Goal: Communication & Community: Ask a question

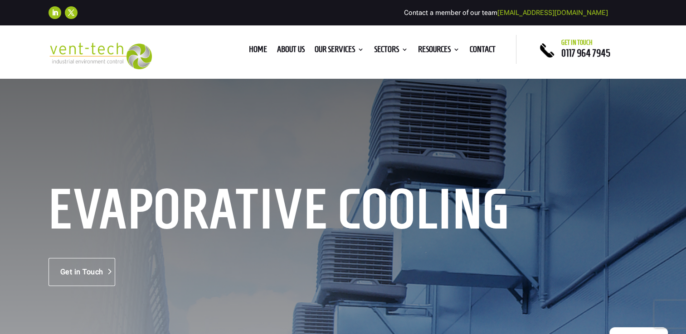
click at [80, 272] on link "Get in Touch" at bounding box center [81, 272] width 67 height 28
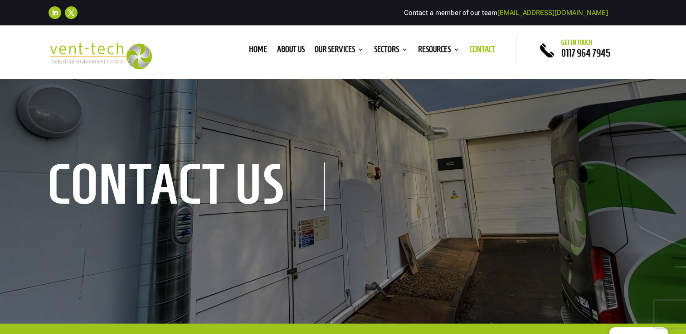
scroll to position [272, 0]
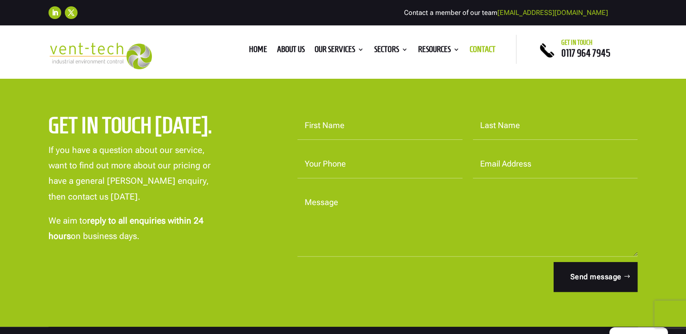
click at [329, 123] on input "First Name" at bounding box center [379, 126] width 165 height 28
type input "Trudi"
type input "Ade-Hall"
type input "07773420089"
type input "trudi@efx.co.uk"
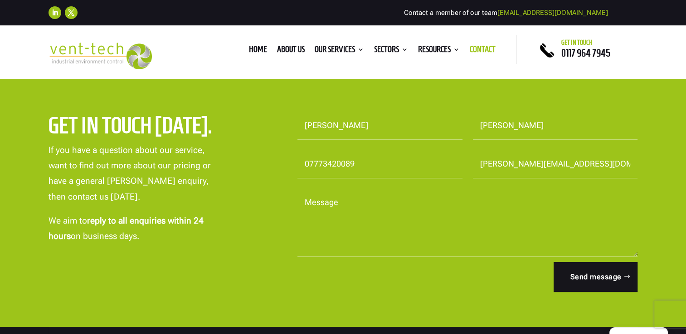
click at [306, 201] on textarea "Message" at bounding box center [467, 223] width 340 height 68
paste textarea "https://contact.novatec-engineering.co.uk/?msclkid=98d6d474415514c11150bcdc0ea1…"
type textarea "https://contact.novatec-engineering.co.uk/?msclkid=98d6d474415514c11150bcdc0ea1…"
drag, startPoint x: 490, startPoint y: 216, endPoint x: 301, endPoint y: 205, distance: 188.8
click at [301, 205] on textarea "https://contact.novatec-engineering.co.uk/?msclkid=98d6d474415514c11150bcdc0ea1…" at bounding box center [467, 223] width 340 height 68
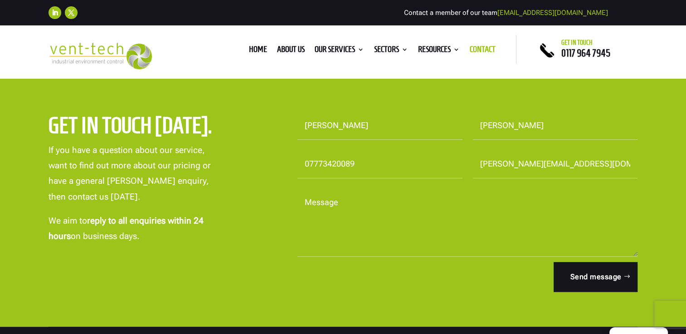
paste textarea "We're a manufacturing company (50 employees) and want to install new air con sy…"
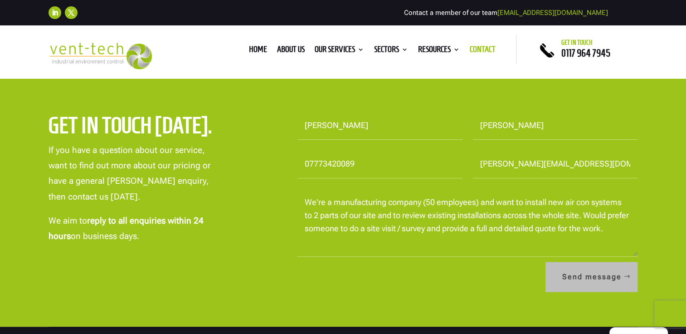
type textarea "We're a manufacturing company (50 employees) and want to install new air con sy…"
click at [593, 284] on button "Send message" at bounding box center [591, 277] width 92 height 30
